Goal: Task Accomplishment & Management: Manage account settings

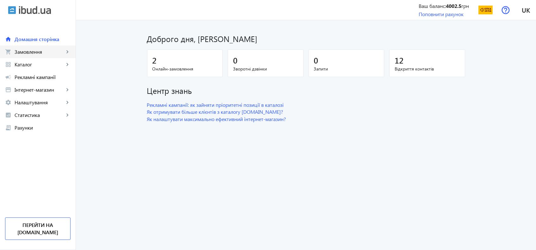
click at [30, 55] on span "Замовлення" at bounding box center [40, 52] width 50 height 6
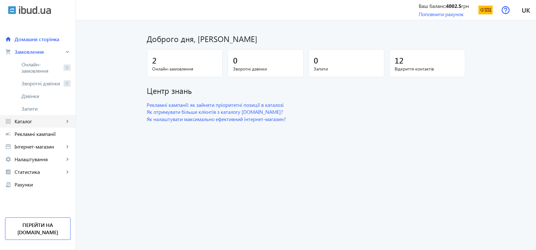
click at [24, 121] on span "Каталог" at bounding box center [40, 121] width 50 height 6
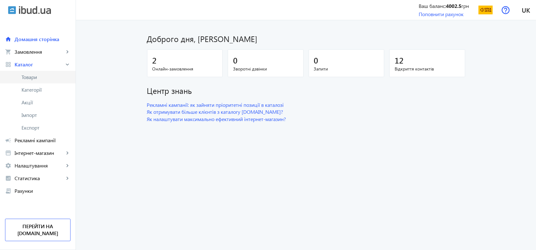
click at [35, 80] on span "Товари" at bounding box center [45, 77] width 49 height 6
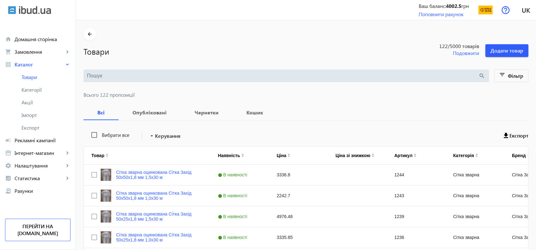
click at [131, 76] on input "search" at bounding box center [283, 75] width 392 height 7
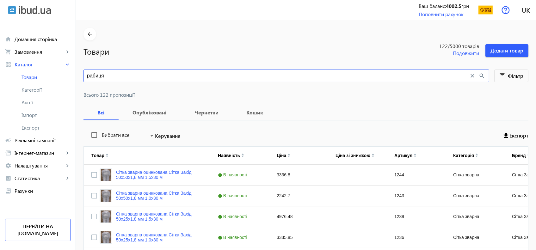
type input "рабиця"
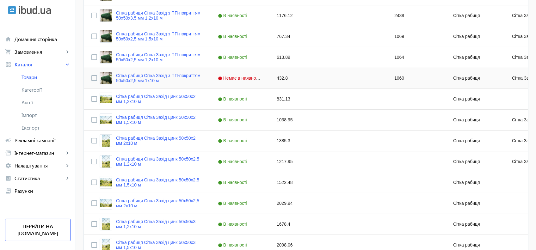
scroll to position [201, 0]
click at [228, 76] on span "Немає в наявності" at bounding box center [240, 77] width 45 height 5
click at [140, 77] on link "Сітка рабиця Сітка Захід з ПП-покриттям 50х50х2,5 мм 1х10 м" at bounding box center [159, 78] width 87 height 10
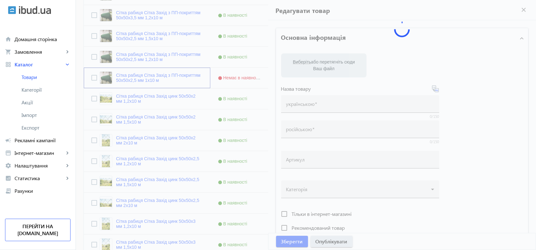
type input "Сітка рабиця Сітка Захід з ПП-покриттям 50х50х2,5 мм 1х10 м"
type input "Сетка рабица Сетка Запад с ПП-покрытием 50х50х2,5 мм 1х10 м"
type input "1060"
type input "432.8"
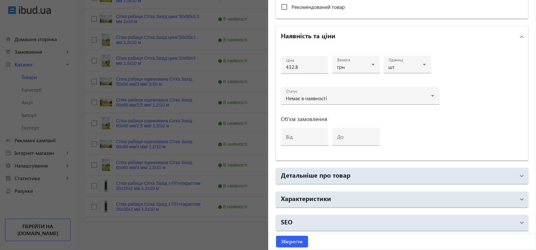
scroll to position [0, 0]
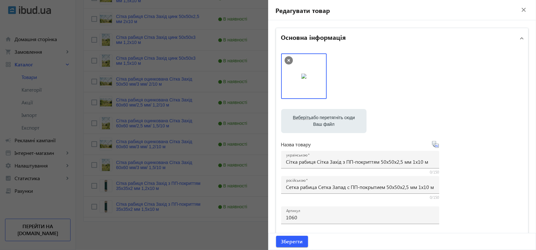
click at [519, 11] on mat-icon "close" at bounding box center [523, 9] width 9 height 9
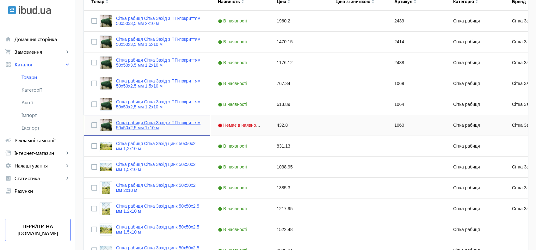
click at [128, 126] on link "Сітка рабиця Сітка Захід з ПП-покриттям 50х50х2,5 мм 1х10 м" at bounding box center [159, 125] width 87 height 10
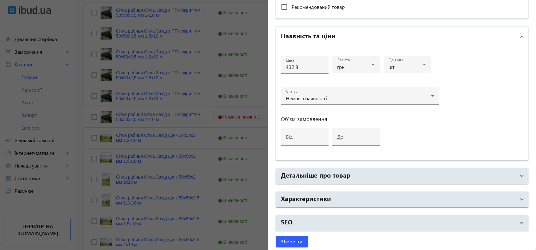
scroll to position [164, 0]
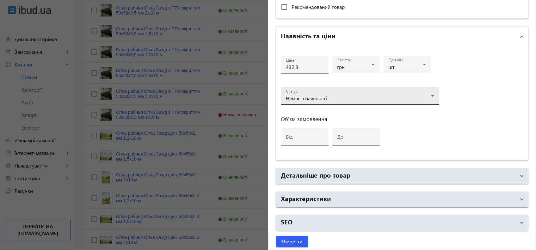
click at [315, 97] on span "Немає в наявності" at bounding box center [306, 98] width 41 height 7
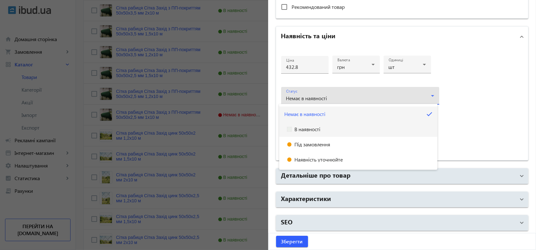
click at [313, 127] on span "В наявності" at bounding box center [307, 129] width 26 height 5
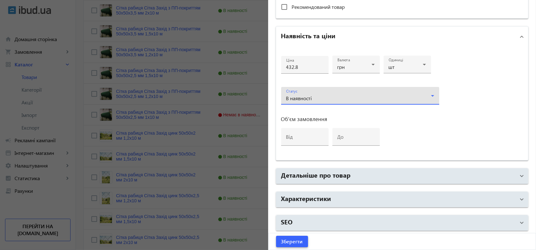
click at [286, 248] on span "submit" at bounding box center [292, 241] width 32 height 15
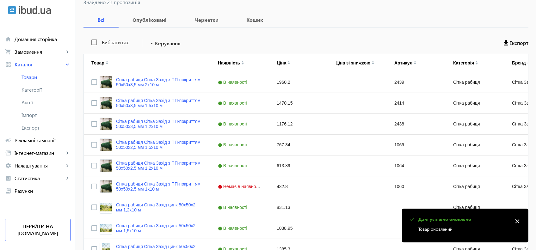
scroll to position [95, 0]
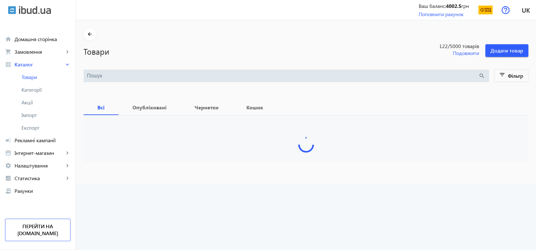
type input "рабиця"
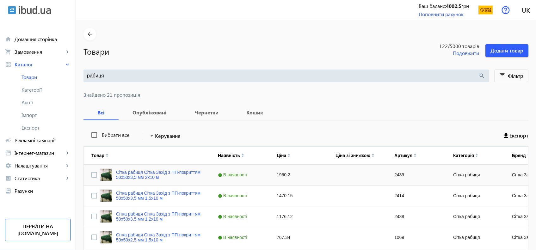
click at [282, 176] on div "1960.2" at bounding box center [298, 175] width 59 height 21
click at [283, 175] on div "1960.2" at bounding box center [298, 175] width 59 height 21
type input "1698"
type input "1698.84"
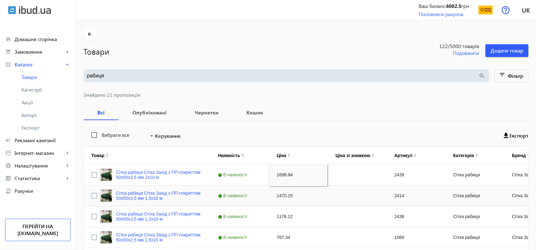
click at [278, 196] on div "1470.15" at bounding box center [298, 196] width 59 height 21
click at [281, 176] on div "1698.84" at bounding box center [298, 175] width 59 height 21
click at [347, 173] on div "Press SPACE to select this row." at bounding box center [357, 175] width 59 height 21
click at [276, 167] on div "1698.84" at bounding box center [298, 175] width 59 height 21
click at [278, 171] on div "1698.84" at bounding box center [298, 175] width 59 height 21
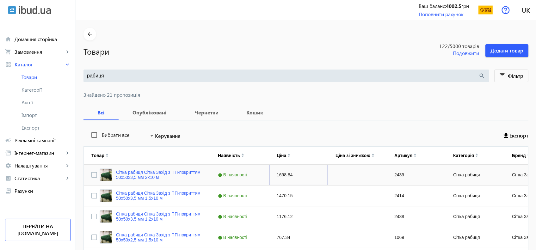
click at [278, 171] on div "1698.84" at bounding box center [298, 175] width 59 height 21
click at [278, 171] on input "1698.84" at bounding box center [298, 175] width 53 height 13
click at [346, 171] on div "Press SPACE to select this row." at bounding box center [357, 175] width 59 height 21
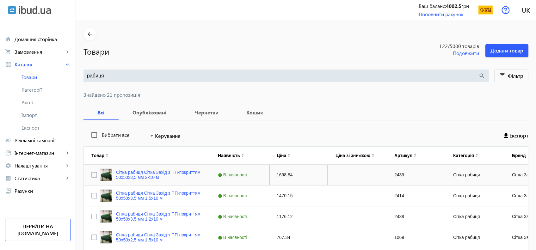
click at [269, 173] on div "1698.84" at bounding box center [298, 175] width 59 height 21
click at [284, 175] on div "1698.84" at bounding box center [298, 175] width 59 height 21
type input "1960"
type input "1960.2"
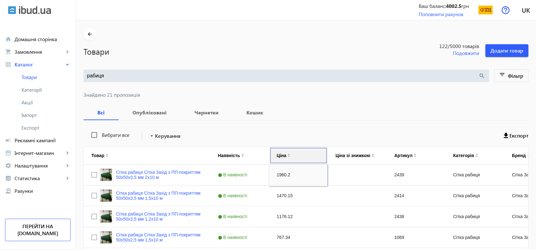
click at [301, 147] on div "Ціна" at bounding box center [299, 156] width 44 height 18
click at [275, 169] on input "1960.2" at bounding box center [298, 175] width 53 height 13
click at [352, 173] on div "Press SPACE to select this row." at bounding box center [357, 175] width 59 height 21
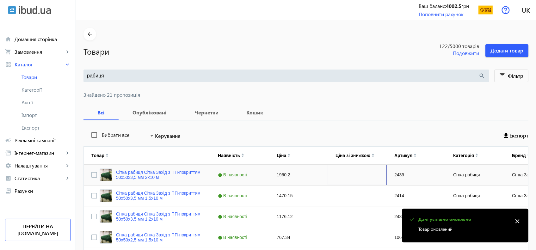
click at [350, 174] on div "Press SPACE to select this row." at bounding box center [357, 175] width 59 height 21
click at [340, 178] on div "Press SPACE to select this row." at bounding box center [357, 175] width 59 height 21
click at [281, 190] on div "1470.15" at bounding box center [298, 196] width 59 height 21
click at [279, 171] on div "1960.2" at bounding box center [298, 175] width 59 height 21
click at [354, 179] on div "Press SPACE to select this row." at bounding box center [357, 175] width 59 height 21
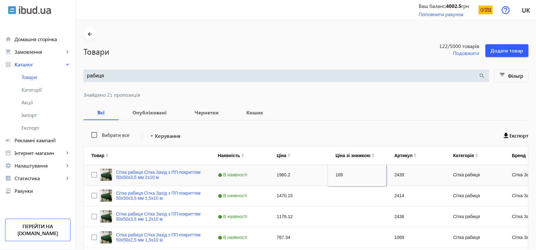
type input "1698"
type input "1698.84"
click at [355, 198] on div "Press SPACE to select this row." at bounding box center [357, 196] width 59 height 21
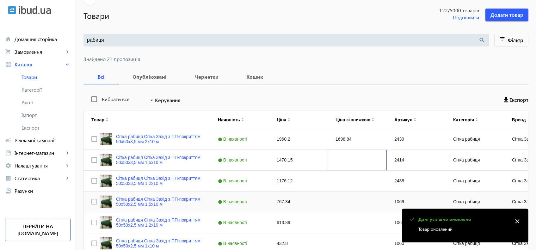
scroll to position [48, 0]
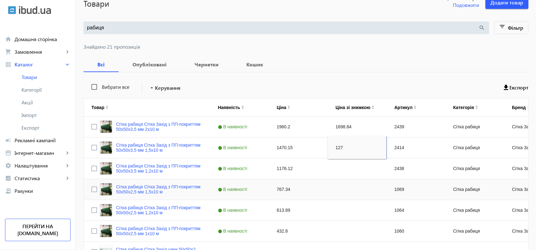
type input "1274"
type input "1274.13"
click at [348, 165] on div "Press SPACE to select this row." at bounding box center [357, 168] width 59 height 21
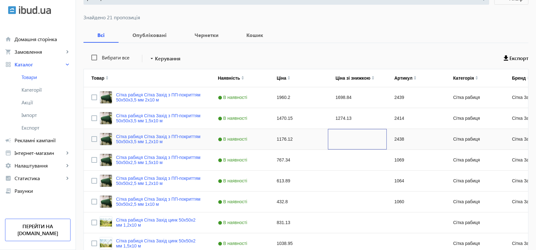
scroll to position [81, 0]
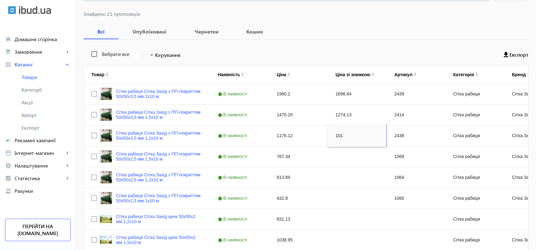
type input "1019"
type input "1019.3"
click at [342, 153] on div "Press SPACE to select this row." at bounding box center [357, 156] width 59 height 21
type input "665"
type input "665.03"
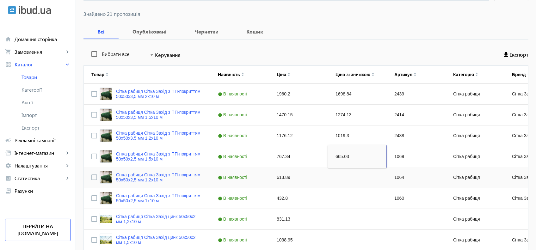
click at [341, 181] on div "Press SPACE to select this row." at bounding box center [357, 177] width 59 height 21
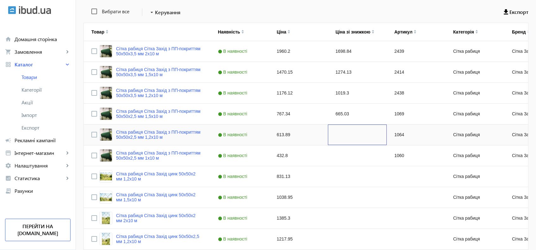
scroll to position [124, 0]
type input "532"
type input "532.04"
click at [341, 156] on div "Press SPACE to select this row." at bounding box center [357, 155] width 59 height 21
click at [269, 159] on div "432.8" at bounding box center [298, 155] width 59 height 21
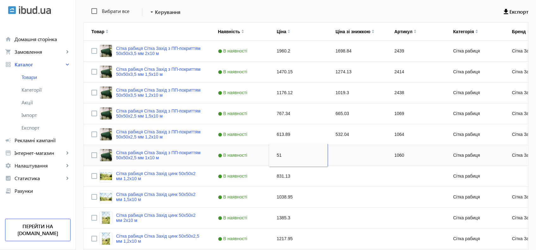
type input "511"
type input "511.56"
click at [350, 157] on div "Press SPACE to select this row." at bounding box center [357, 155] width 59 height 21
type input "443"
type input "443.35"
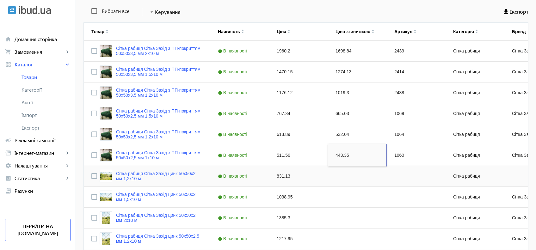
click at [328, 186] on div "Press SPACE to select this row." at bounding box center [357, 176] width 59 height 21
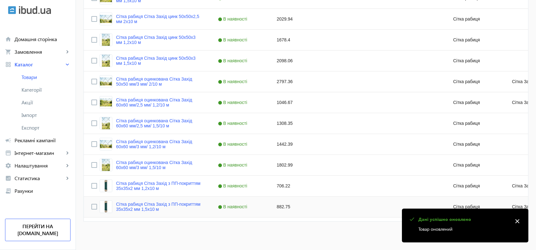
scroll to position [374, 0]
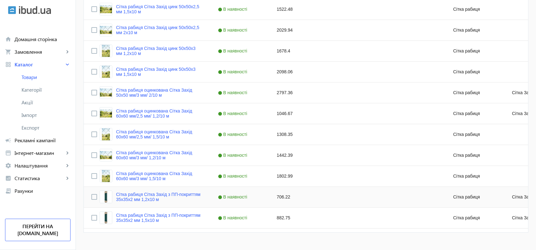
click at [362, 203] on div "Press SPACE to select this row." at bounding box center [357, 197] width 59 height 21
type input "612"
type input "612.06"
click at [336, 213] on div "Press SPACE to select this row." at bounding box center [357, 218] width 59 height 21
type input "765"
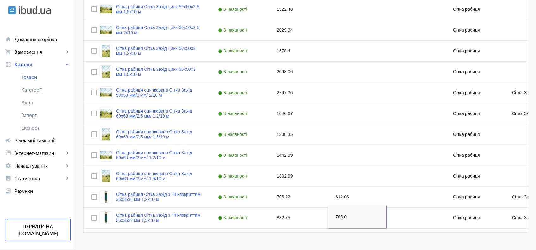
type input "765.05"
click at [296, 212] on div "882.75" at bounding box center [298, 218] width 59 height 21
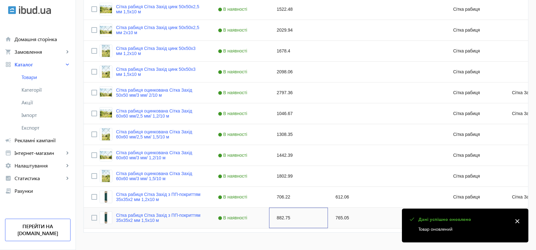
scroll to position [0, 0]
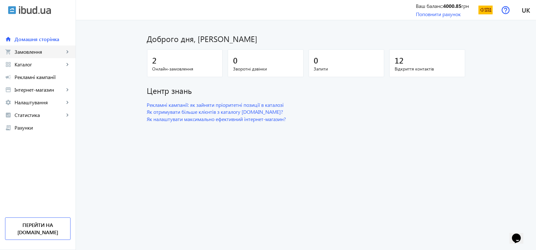
click at [53, 52] on span "Замовлення" at bounding box center [40, 52] width 50 height 6
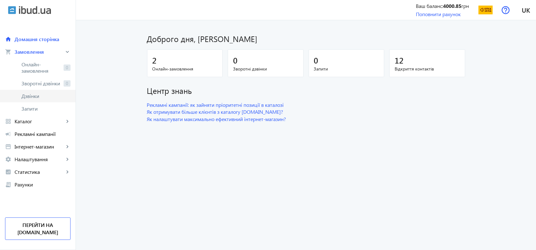
click at [38, 94] on span "Дзвінки" at bounding box center [45, 96] width 49 height 6
